Goal: Information Seeking & Learning: Learn about a topic

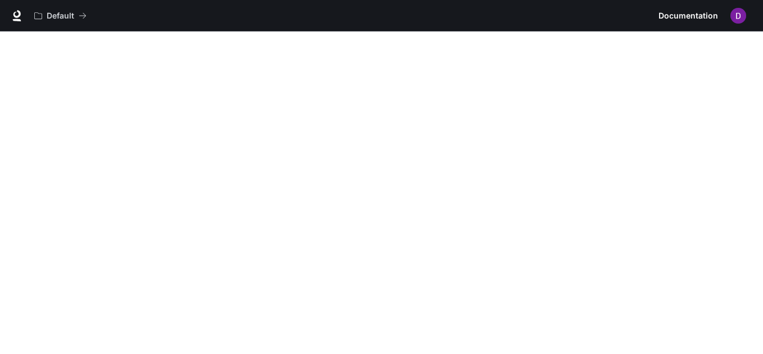
click at [377, 21] on img "button" at bounding box center [738, 16] width 16 height 16
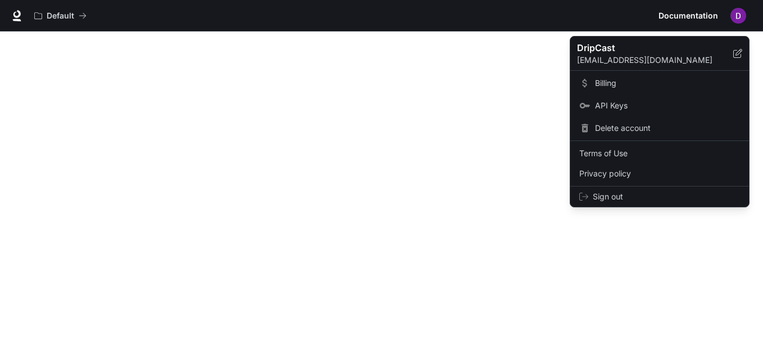
click at [377, 103] on span "API Keys" at bounding box center [667, 105] width 145 height 11
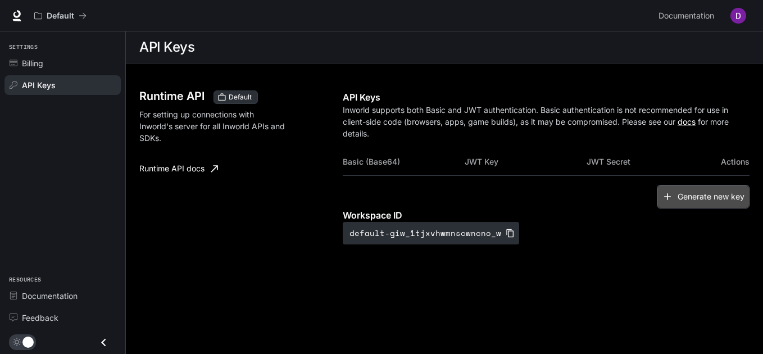
click at [377, 202] on button "Generate new key" at bounding box center [702, 197] width 93 height 24
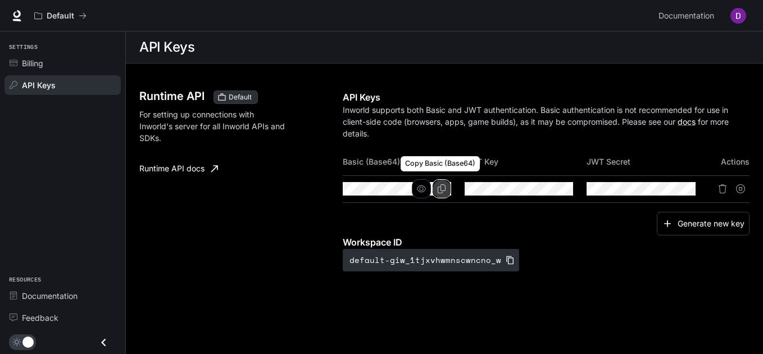
click at [377, 188] on icon "Copy Basic (Base64)" at bounding box center [441, 188] width 9 height 9
click at [377, 153] on th "Basic (Base64)" at bounding box center [404, 161] width 122 height 27
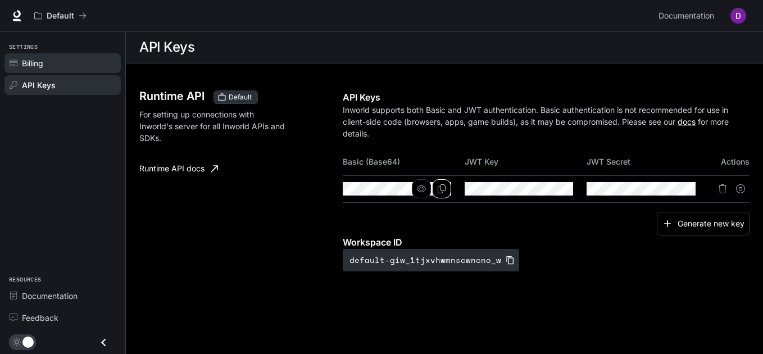
click at [38, 60] on span "Billing" at bounding box center [32, 63] width 21 height 12
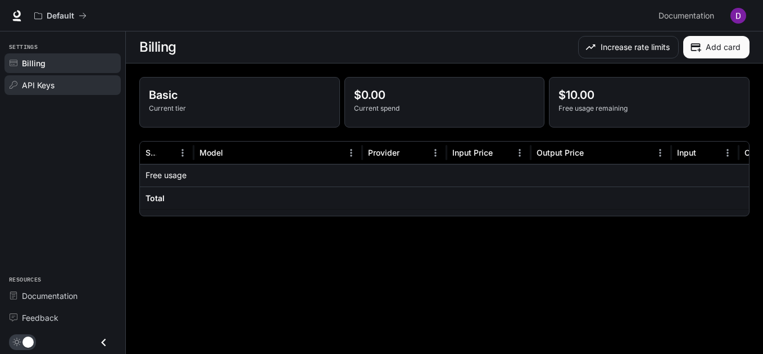
click at [38, 77] on link "API Keys" at bounding box center [62, 85] width 116 height 20
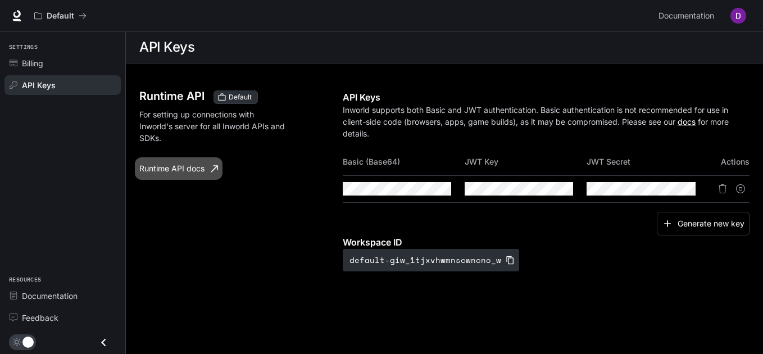
click at [170, 166] on link "Runtime API docs" at bounding box center [179, 168] width 88 height 22
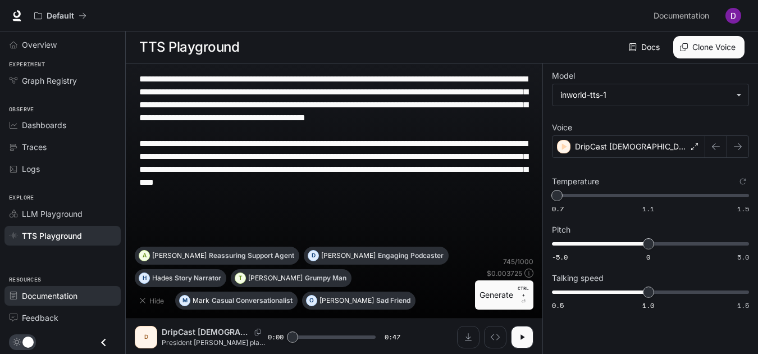
click at [44, 295] on span "Documentation" at bounding box center [50, 296] width 56 height 12
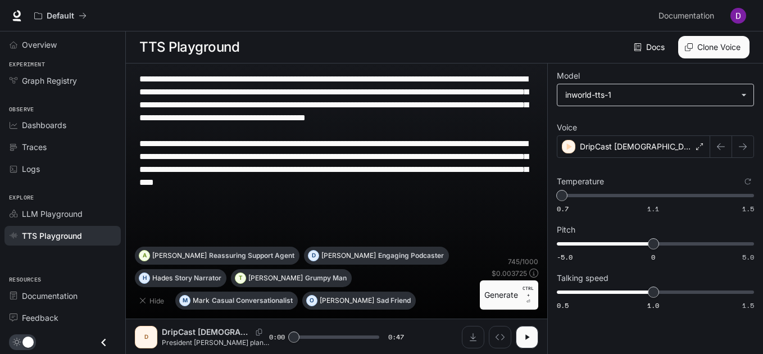
click at [662, 90] on body "**********" at bounding box center [381, 177] width 763 height 354
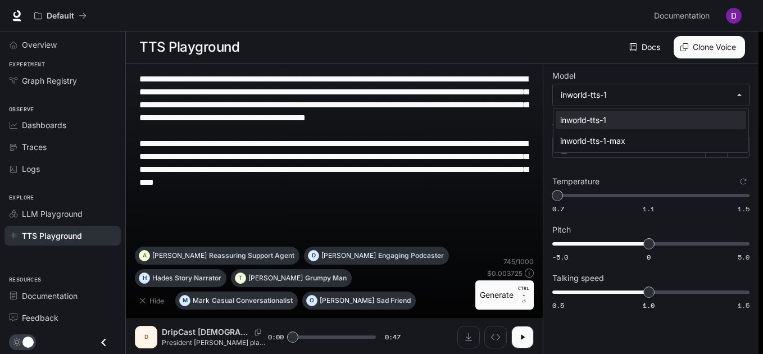
click at [735, 11] on div at bounding box center [381, 177] width 763 height 354
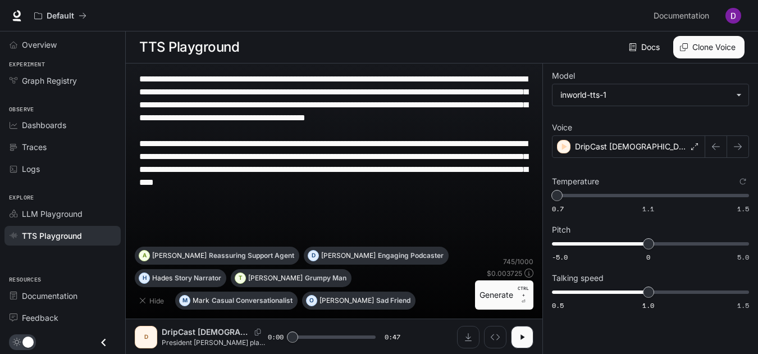
click at [735, 11] on img "button" at bounding box center [733, 16] width 16 height 16
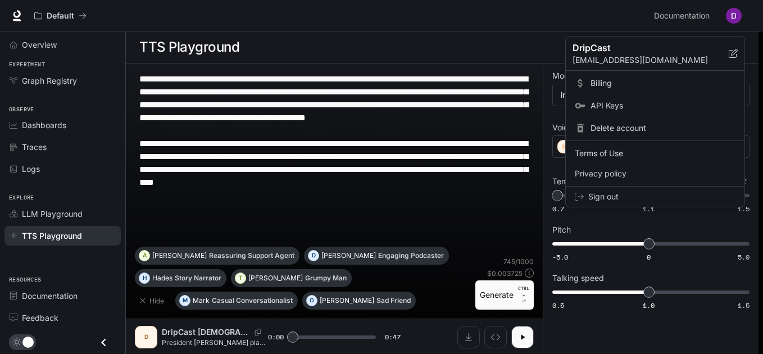
click at [616, 100] on span "API Keys" at bounding box center [662, 105] width 145 height 11
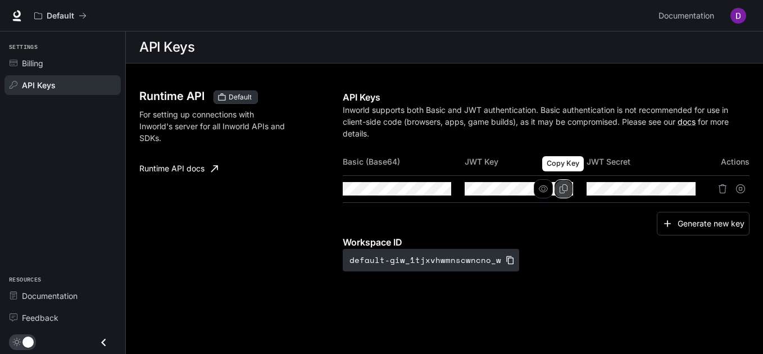
click at [568, 189] on button "Copy Key" at bounding box center [563, 188] width 19 height 19
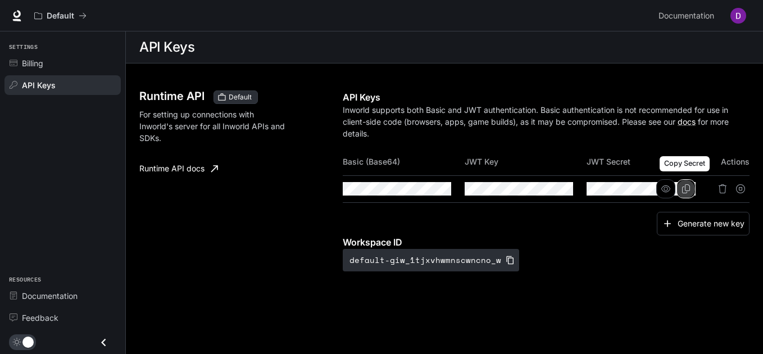
click at [684, 184] on button "Copy Secret" at bounding box center [685, 188] width 19 height 19
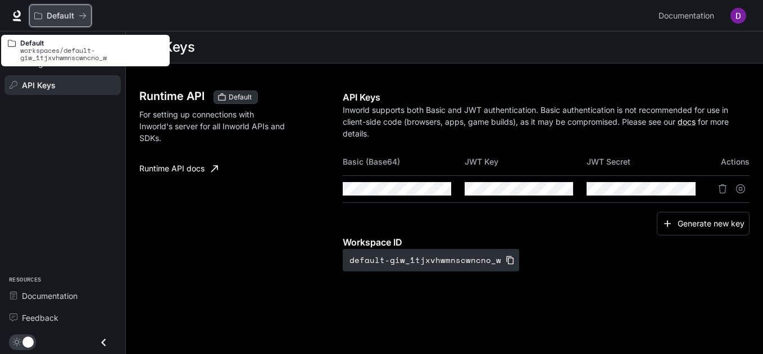
click at [52, 21] on button "Default" at bounding box center [60, 15] width 62 height 22
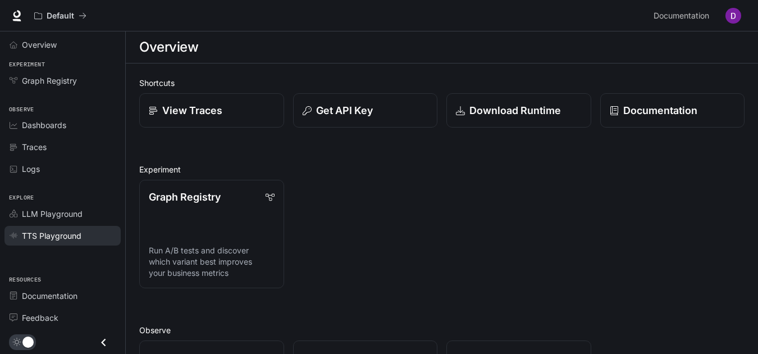
click at [56, 236] on span "TTS Playground" at bounding box center [52, 236] width 60 height 12
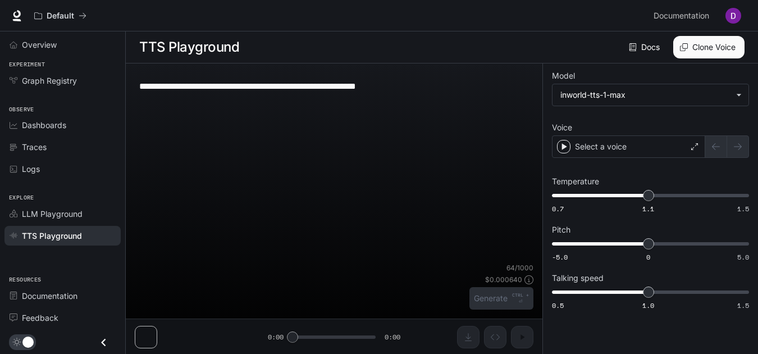
type textarea "**********"
type input "**********"
type input "****"
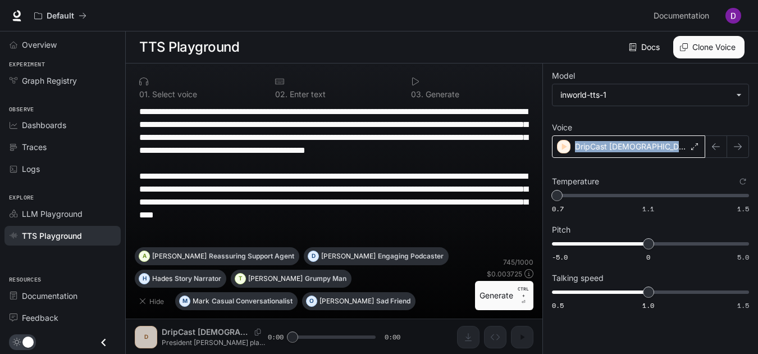
drag, startPoint x: 673, startPoint y: 143, endPoint x: 577, endPoint y: 144, distance: 95.5
click at [577, 144] on div "DripCast Female Anchor 1" at bounding box center [628, 146] width 153 height 22
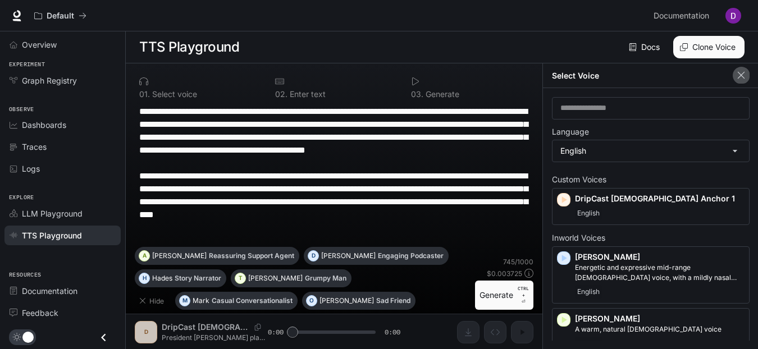
click at [745, 74] on icon "button" at bounding box center [741, 75] width 11 height 11
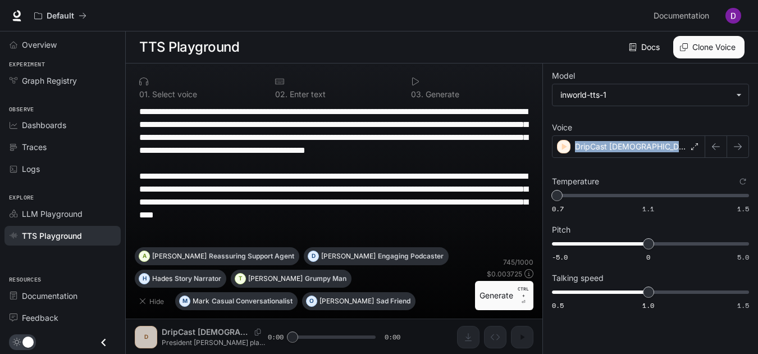
copy p "DripCast Female Anchor 1"
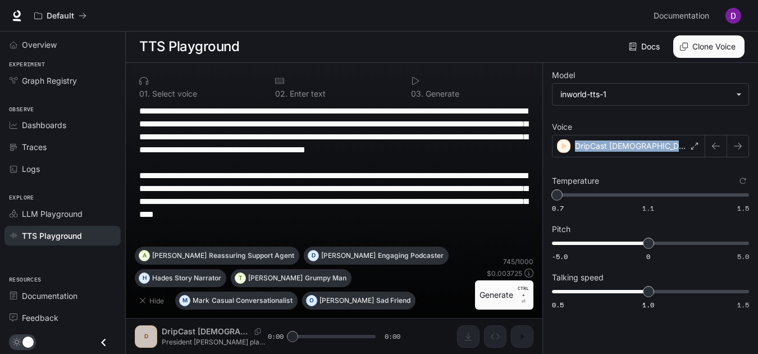
click at [53, 232] on span "TTS Playground" at bounding box center [52, 236] width 60 height 12
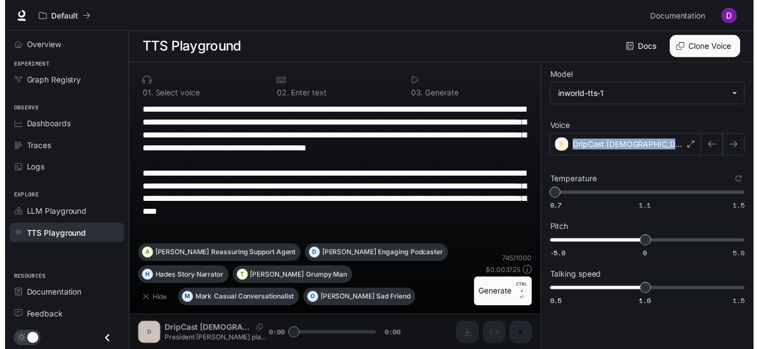
scroll to position [0, 0]
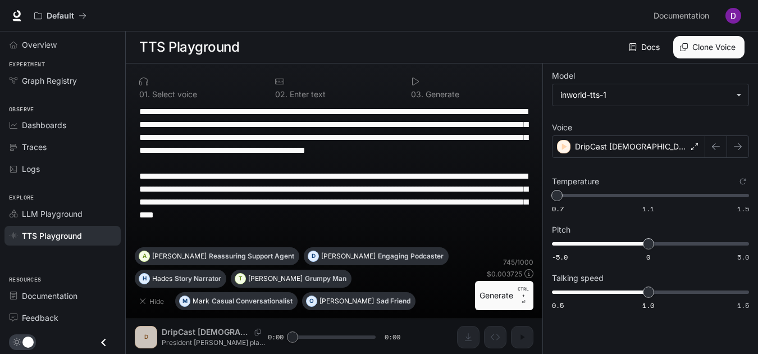
click at [239, 330] on div "**********" at bounding box center [334, 208] width 417 height 291
click at [698, 144] on div "DripCast Female Anchor 1" at bounding box center [628, 146] width 153 height 22
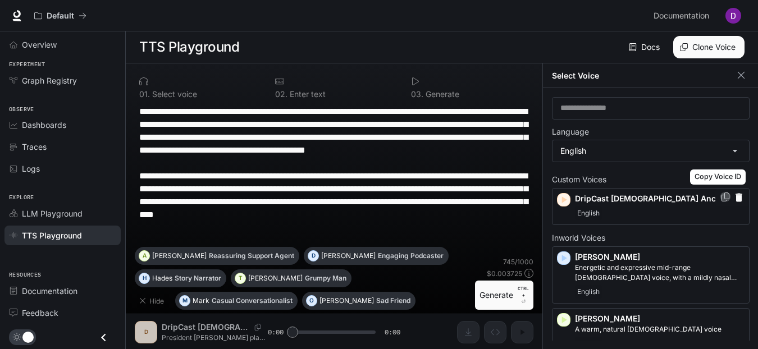
click at [722, 197] on icon "Copy Voice ID" at bounding box center [726, 197] width 8 height 9
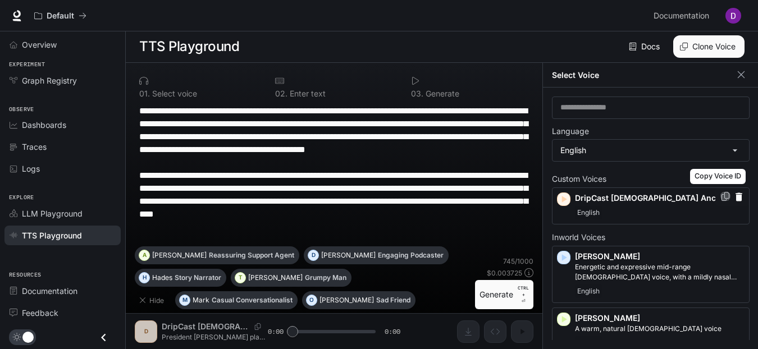
click at [720, 192] on icon "Copy Voice ID" at bounding box center [725, 196] width 11 height 9
click at [298, 176] on textarea "**********" at bounding box center [334, 175] width 390 height 142
click at [736, 12] on img "button" at bounding box center [733, 16] width 16 height 16
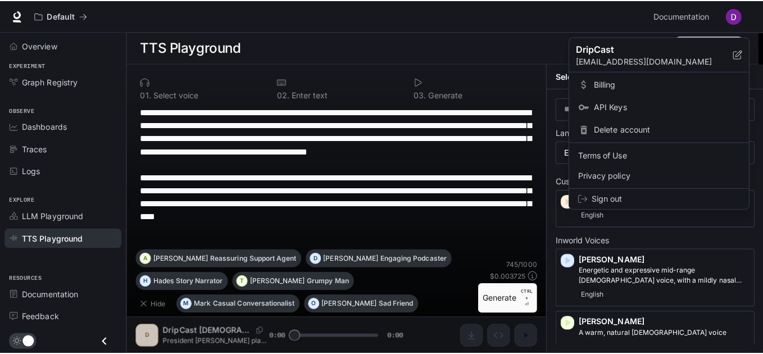
scroll to position [1, 0]
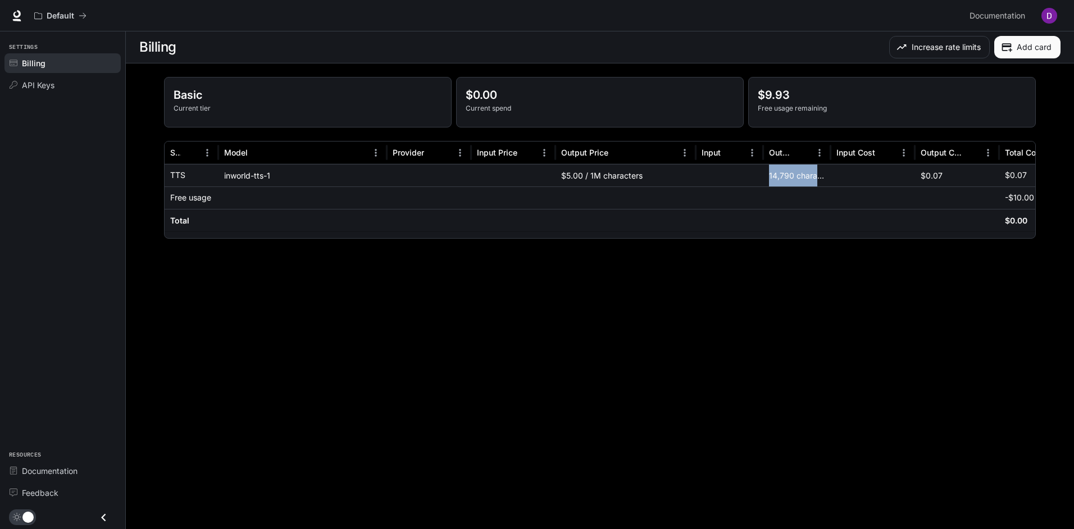
drag, startPoint x: 754, startPoint y: 180, endPoint x: 833, endPoint y: 176, distance: 78.7
click at [830, 176] on div "TTS inworld-tts-1 $5.00 / 1M characters 14,790 characters $0.07 $0.07" at bounding box center [624, 175] width 919 height 22
click at [797, 181] on div "14,790 characters" at bounding box center [796, 175] width 67 height 22
click at [263, 177] on div "inworld-tts-1" at bounding box center [302, 175] width 168 height 22
drag, startPoint x: 175, startPoint y: 199, endPoint x: 231, endPoint y: 201, distance: 56.8
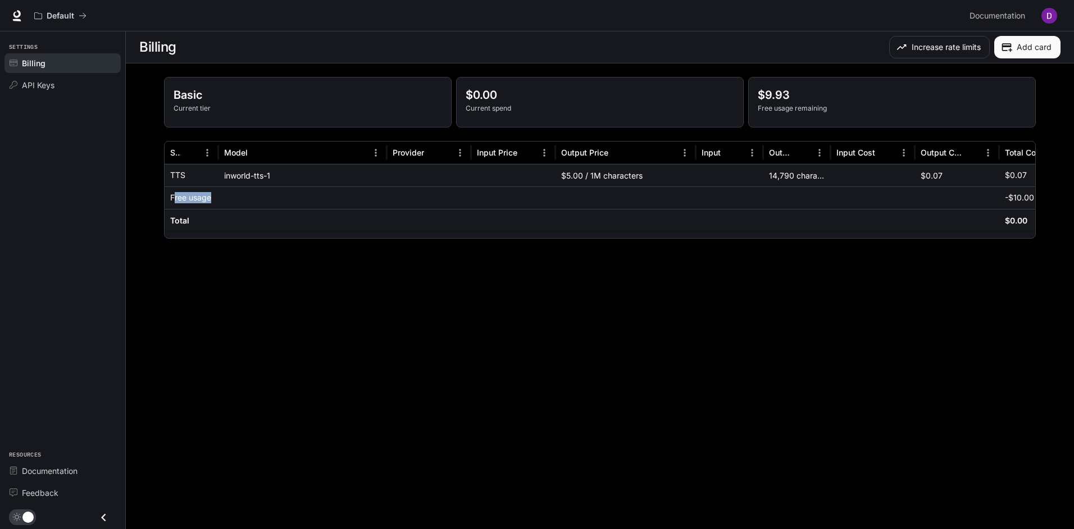
click at [231, 201] on div "Free usage -$10.00" at bounding box center [624, 197] width 919 height 22
drag, startPoint x: 231, startPoint y: 201, endPoint x: 377, endPoint y: 201, distance: 145.4
click at [377, 201] on div at bounding box center [302, 197] width 168 height 22
